Goal: Information Seeking & Learning: Learn about a topic

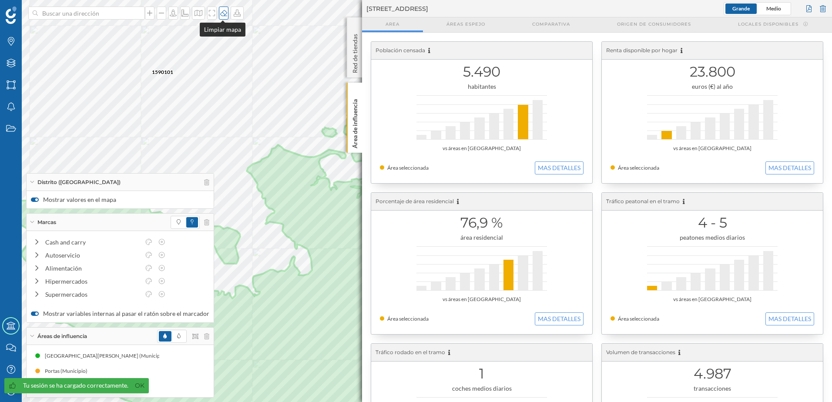
click at [224, 17] on div at bounding box center [224, 13] width 10 height 13
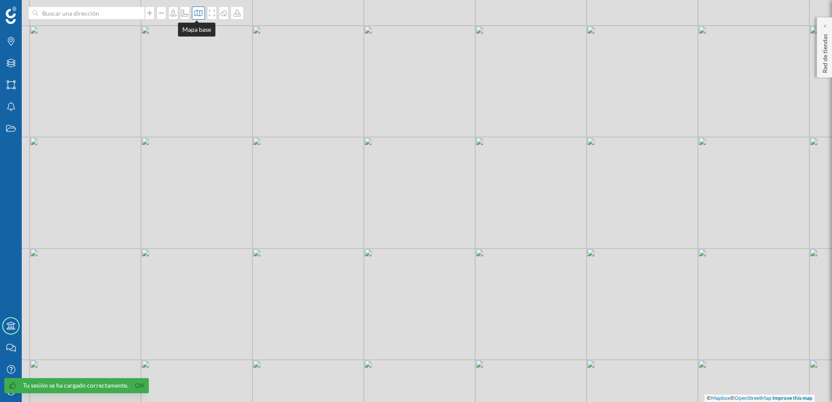
click at [199, 11] on icon at bounding box center [199, 13] width 8 height 6
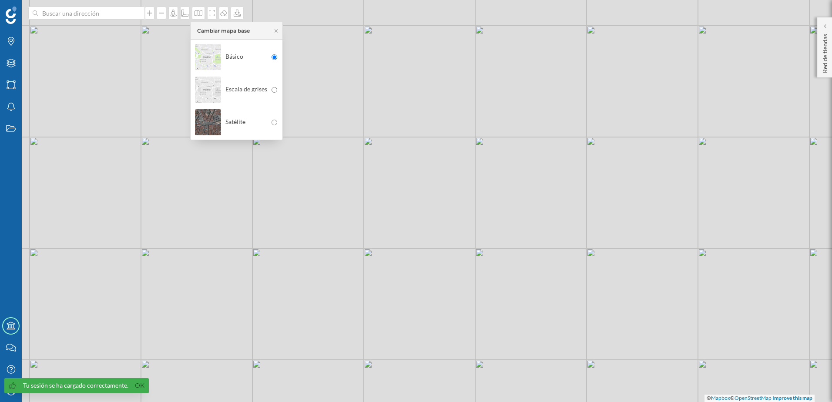
drag, startPoint x: 249, startPoint y: 121, endPoint x: 253, endPoint y: 110, distance: 11.6
click at [248, 116] on div "Satélite" at bounding box center [231, 122] width 72 height 30
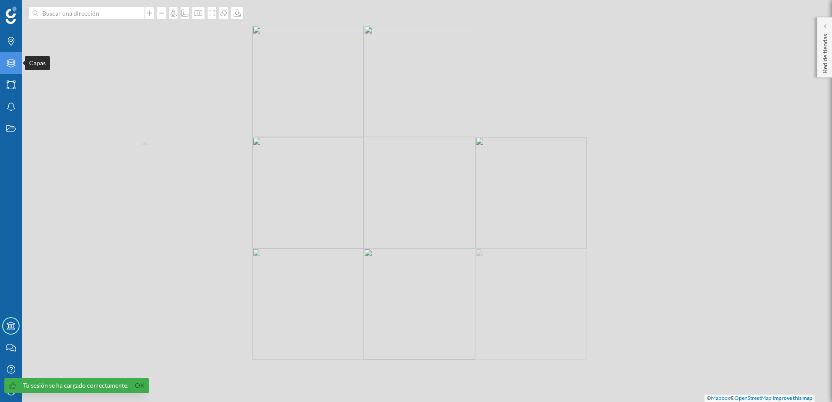
click at [13, 68] on div "Capas" at bounding box center [11, 63] width 22 height 22
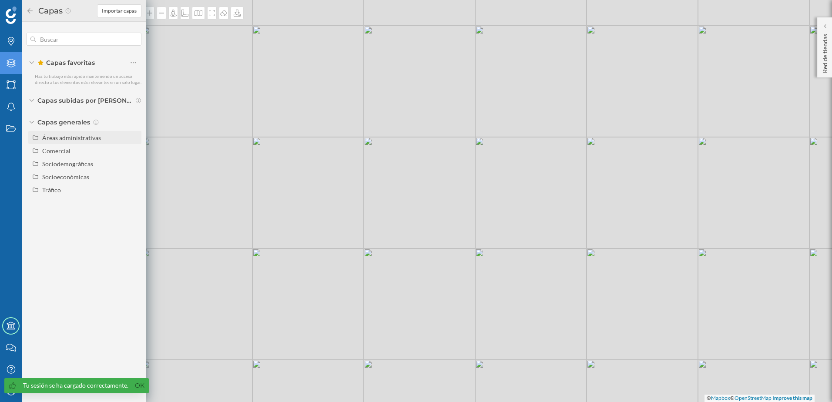
click at [74, 139] on div "Áreas administrativas" at bounding box center [71, 137] width 59 height 7
click at [135, 177] on input "Municipio" at bounding box center [136, 177] width 6 height 6
radio input "true"
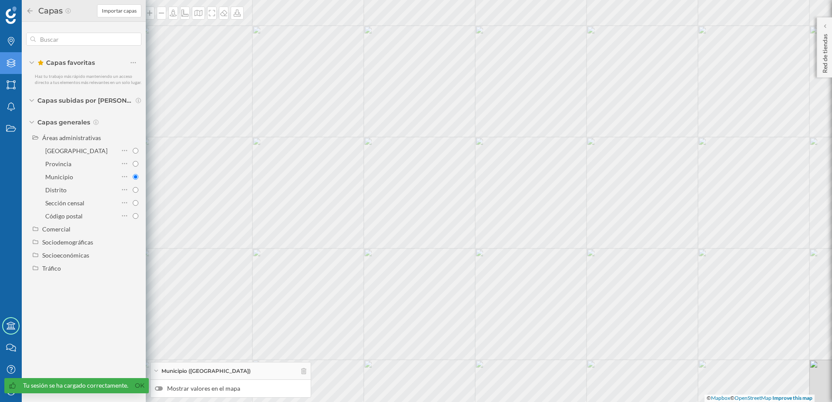
click at [29, 11] on icon at bounding box center [30, 11] width 8 height 6
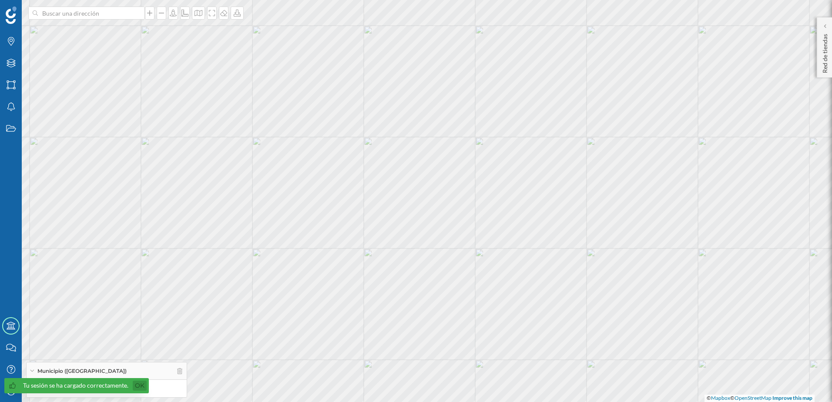
click at [138, 386] on link "Ok" at bounding box center [140, 386] width 14 height 10
click at [37, 391] on label "Mostrar valores en el mapa" at bounding box center [107, 388] width 152 height 9
click at [0, 0] on input "Mostrar valores en el mapa" at bounding box center [0, 0] width 0 height 0
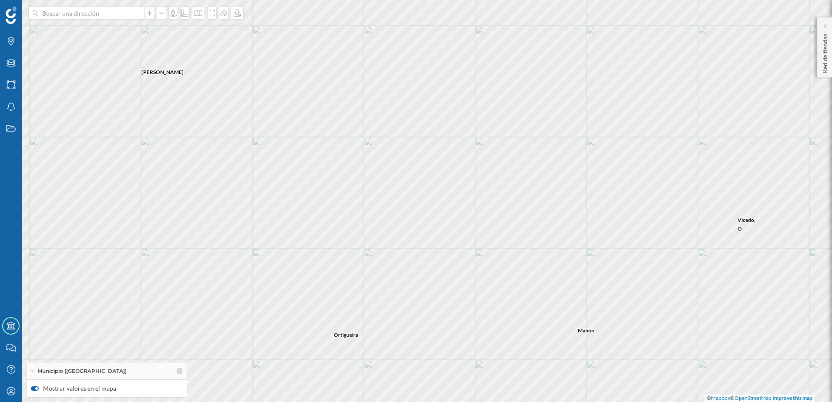
drag, startPoint x: 317, startPoint y: 250, endPoint x: 331, endPoint y: 197, distance: 55.6
click at [331, 197] on div "Ortigueira [PERSON_NAME] [PERSON_NAME], O Cerdido Ourol [PERSON_NAME] © Mapbox …" at bounding box center [416, 201] width 832 height 402
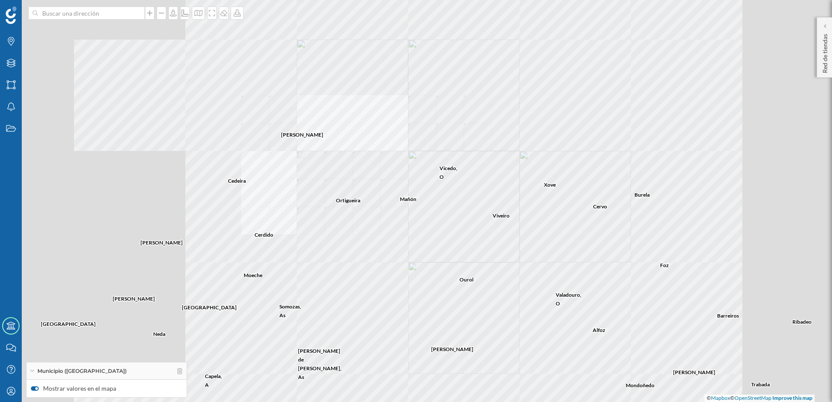
drag, startPoint x: 303, startPoint y: 255, endPoint x: 422, endPoint y: 96, distance: 198.4
click at [419, 101] on div "Mañón [PERSON_NAME] Ourol Cerdido Ortigueira [PERSON_NAME] de [PERSON_NAME], As…" at bounding box center [416, 201] width 832 height 402
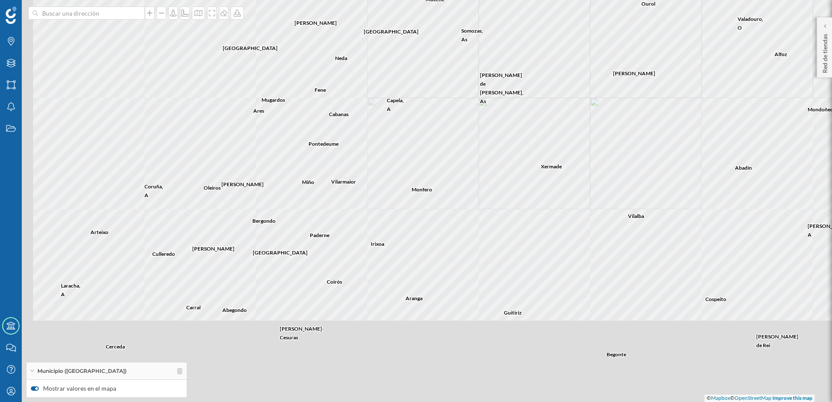
drag, startPoint x: 330, startPoint y: 267, endPoint x: 431, endPoint y: 101, distance: 194.2
click at [433, 99] on div "[PERSON_NAME] Ourol Cerdido Ortigueira [PERSON_NAME][GEOGRAPHIC_DATA][PERSON_NA…" at bounding box center [416, 201] width 832 height 402
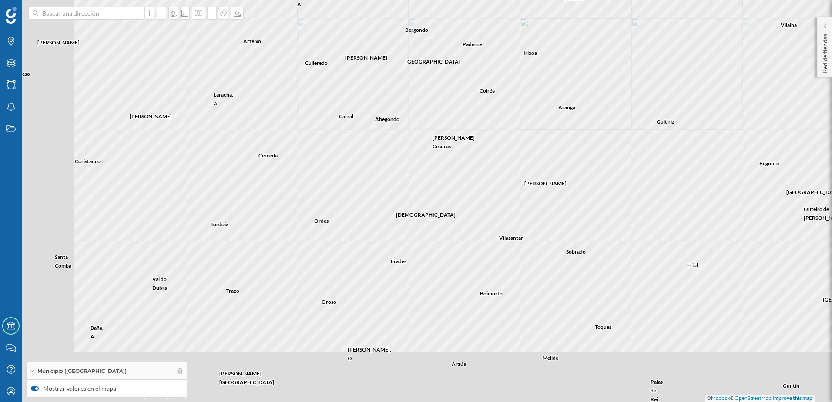
drag, startPoint x: 299, startPoint y: 216, endPoint x: 382, endPoint y: 113, distance: 132.1
click at [406, 77] on div "[PERSON_NAME] Ourol Cerdido Ortigueira [PERSON_NAME][GEOGRAPHIC_DATA][PERSON_NA…" at bounding box center [416, 201] width 832 height 402
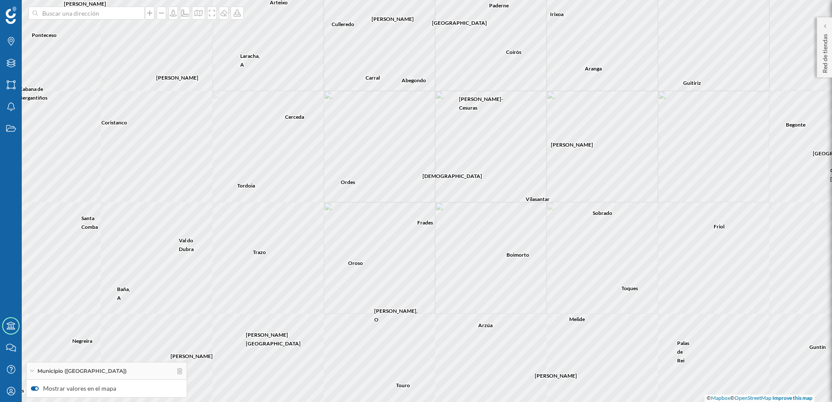
drag, startPoint x: 317, startPoint y: 252, endPoint x: 441, endPoint y: 55, distance: 232.3
click at [441, 55] on div "[PERSON_NAME] Ourol Cerdido Ortigueira [PERSON_NAME][GEOGRAPHIC_DATA][PERSON_NA…" at bounding box center [416, 201] width 832 height 402
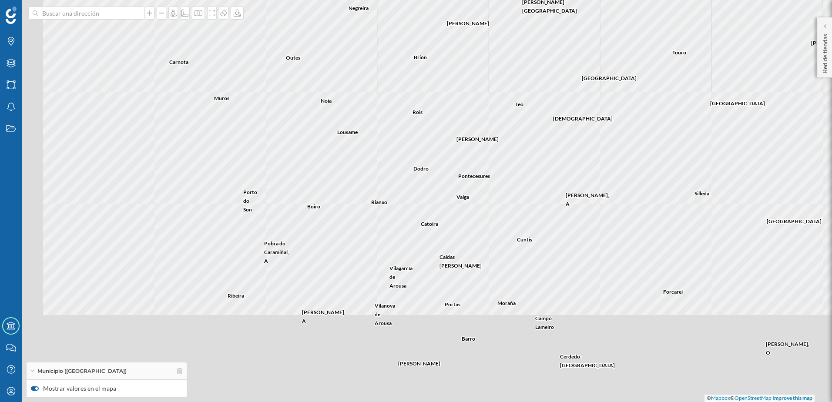
drag, startPoint x: 363, startPoint y: 174, endPoint x: 505, endPoint y: 58, distance: 183.5
click at [505, 59] on div "Aranga Abegondo Coirós [PERSON_NAME]-[GEOGRAPHIC_DATA] Begonte Pol Cospeito [PE…" at bounding box center [416, 201] width 832 height 402
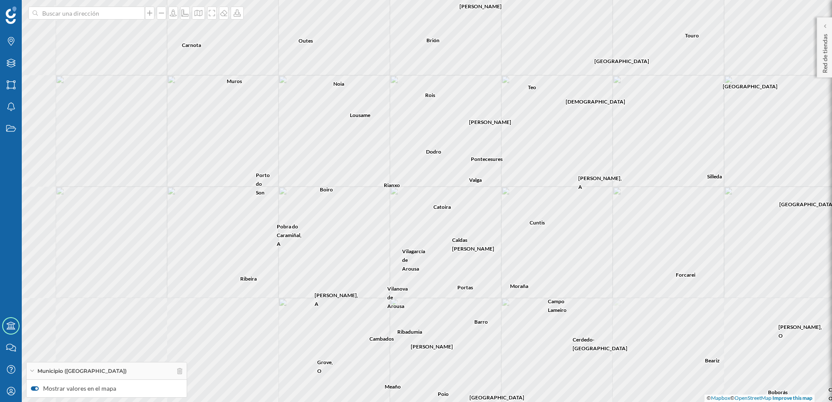
drag, startPoint x: 319, startPoint y: 278, endPoint x: 361, endPoint y: 123, distance: 160.7
click at [363, 127] on div "Friol Sobrado Vilasantar [PERSON_NAME] [PERSON_NAME] Boimorto Arzúa [GEOGRAPHIC…" at bounding box center [416, 201] width 832 height 402
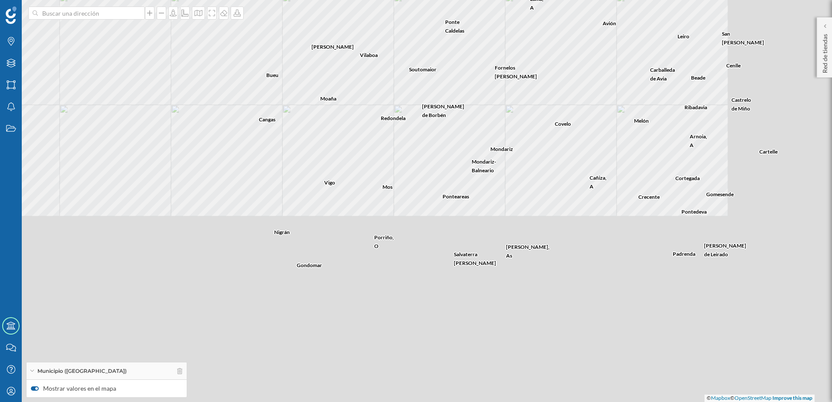
drag, startPoint x: 502, startPoint y: 260, endPoint x: 377, endPoint y: 48, distance: 246.6
click at [381, 44] on div "Boimorto Arzúa Palas de Rei Melide Toques Guntín Tordoia [GEOGRAPHIC_DATA] [PER…" at bounding box center [416, 201] width 832 height 402
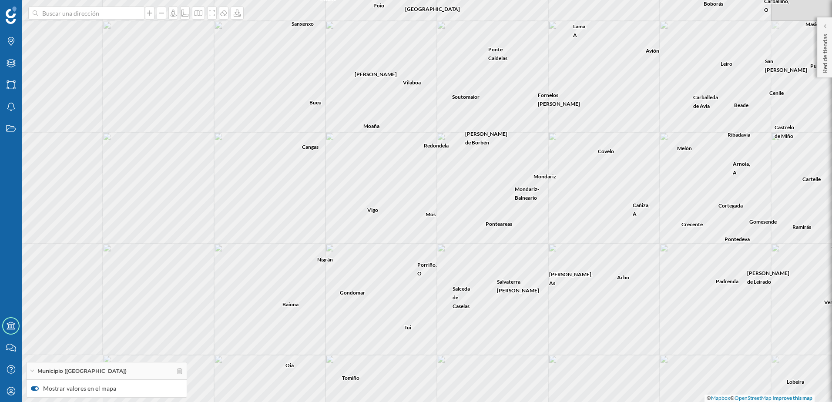
drag, startPoint x: 307, startPoint y: 252, endPoint x: 353, endPoint y: 282, distance: 54.7
click at [353, 282] on div "[GEOGRAPHIC_DATA]-[GEOGRAPHIC_DATA] Forcarei [GEOGRAPHIC_DATA] [PERSON_NAME] [G…" at bounding box center [416, 201] width 832 height 402
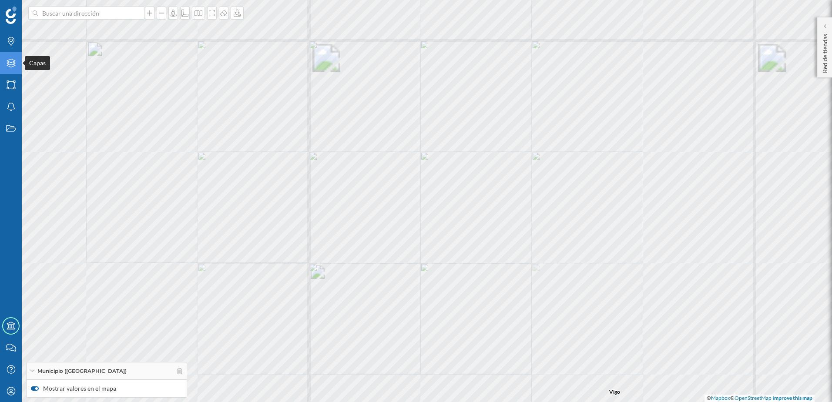
click at [14, 66] on icon at bounding box center [11, 63] width 9 height 9
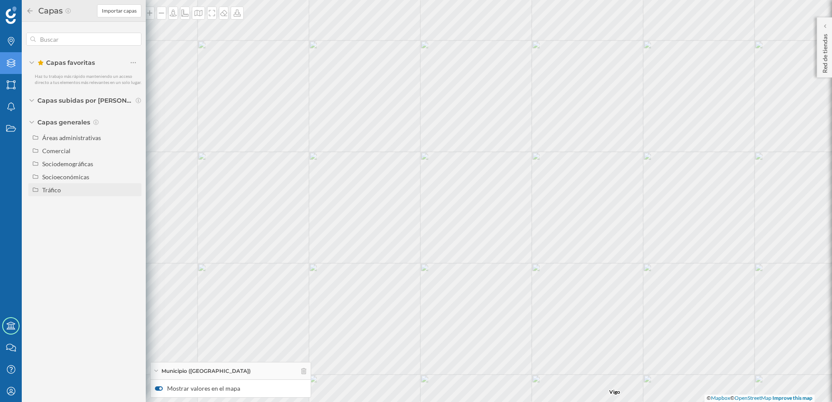
click at [65, 189] on div "Tráfico" at bounding box center [90, 189] width 96 height 9
click at [135, 216] on input "Peatonal" at bounding box center [136, 216] width 6 height 6
radio input "true"
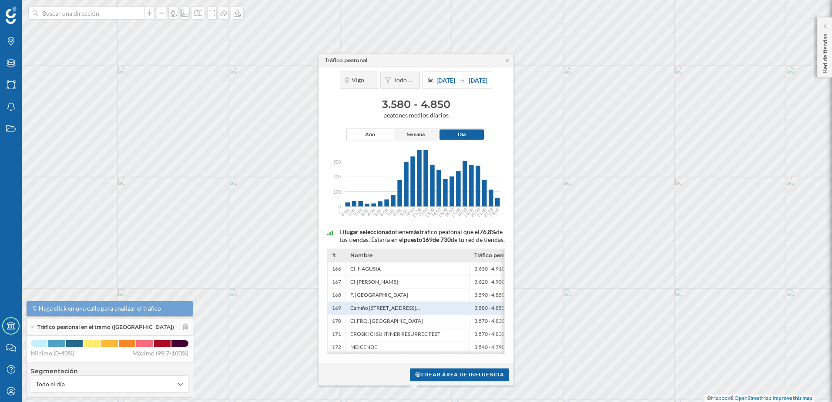
click at [418, 131] on span "Semana" at bounding box center [416, 135] width 18 height 8
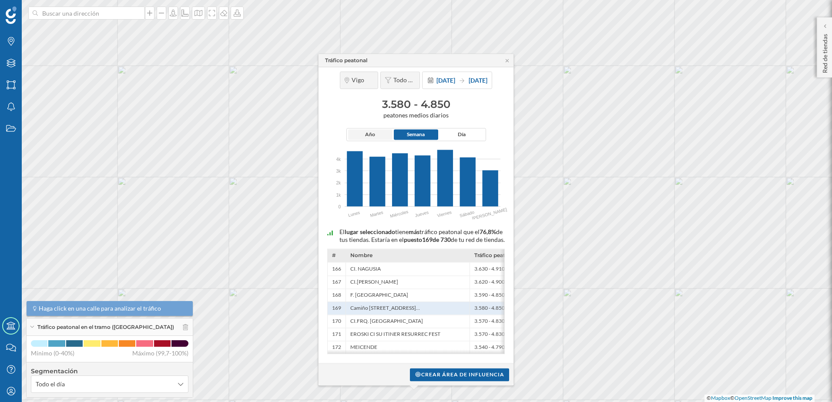
click at [377, 130] on span "Año" at bounding box center [370, 135] width 44 height 10
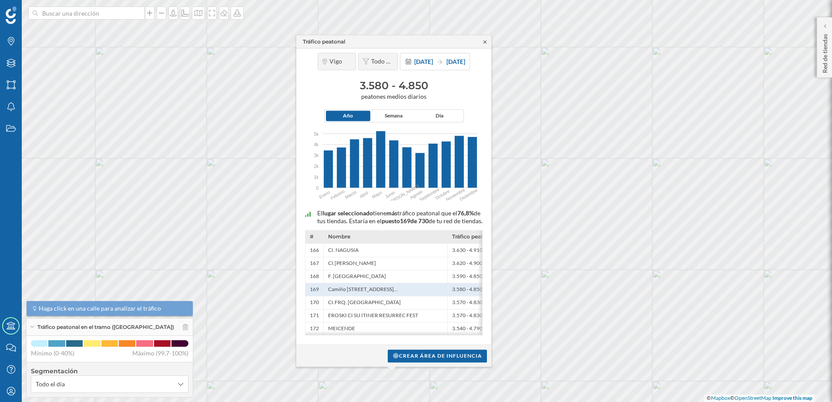
click at [484, 39] on icon at bounding box center [485, 41] width 7 height 5
